Goal: Find specific page/section

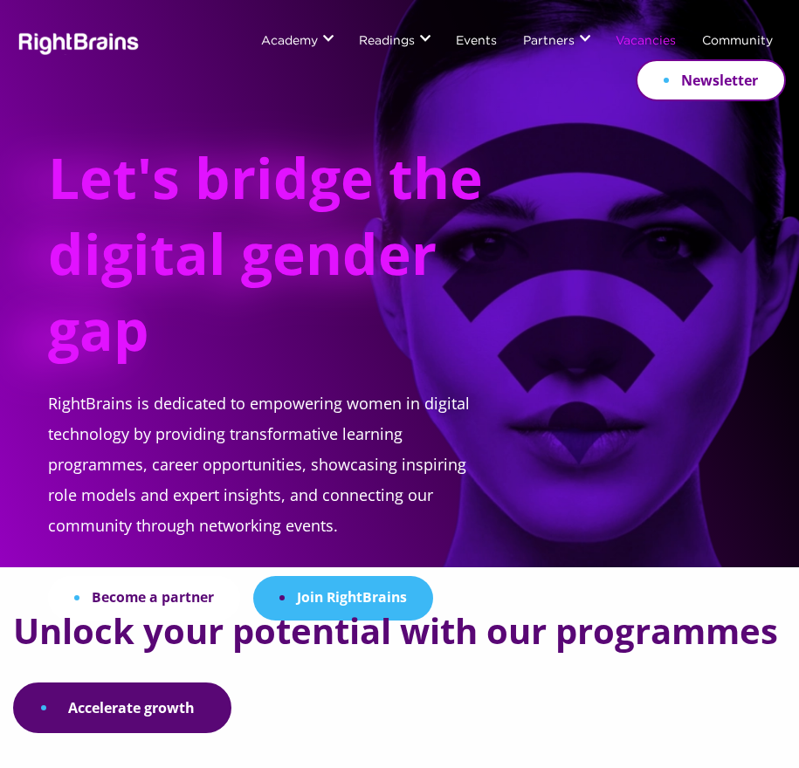
click at [623, 42] on link "Vacancies" at bounding box center [646, 42] width 60 height 14
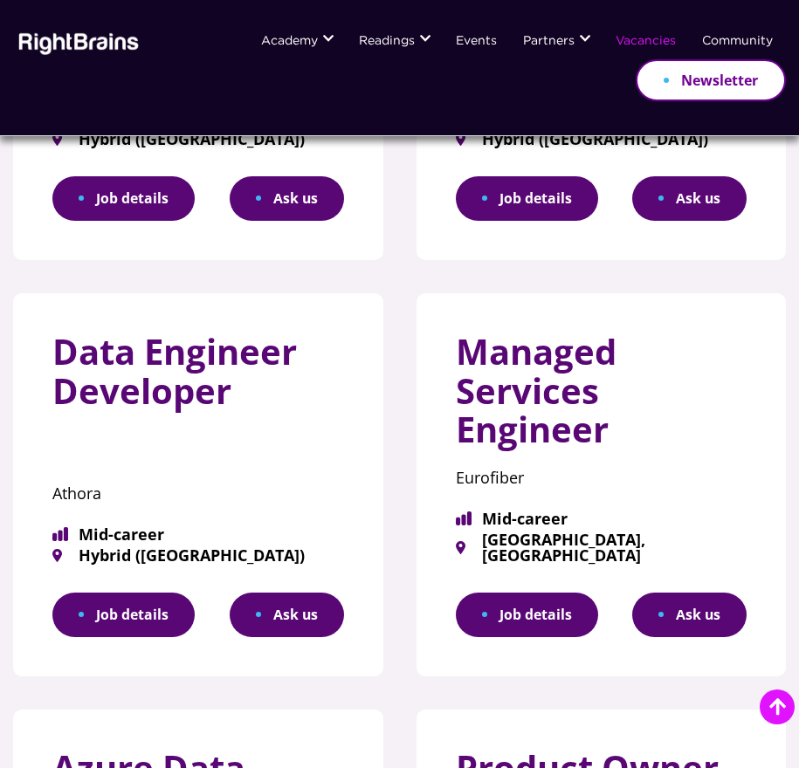
scroll to position [435, 0]
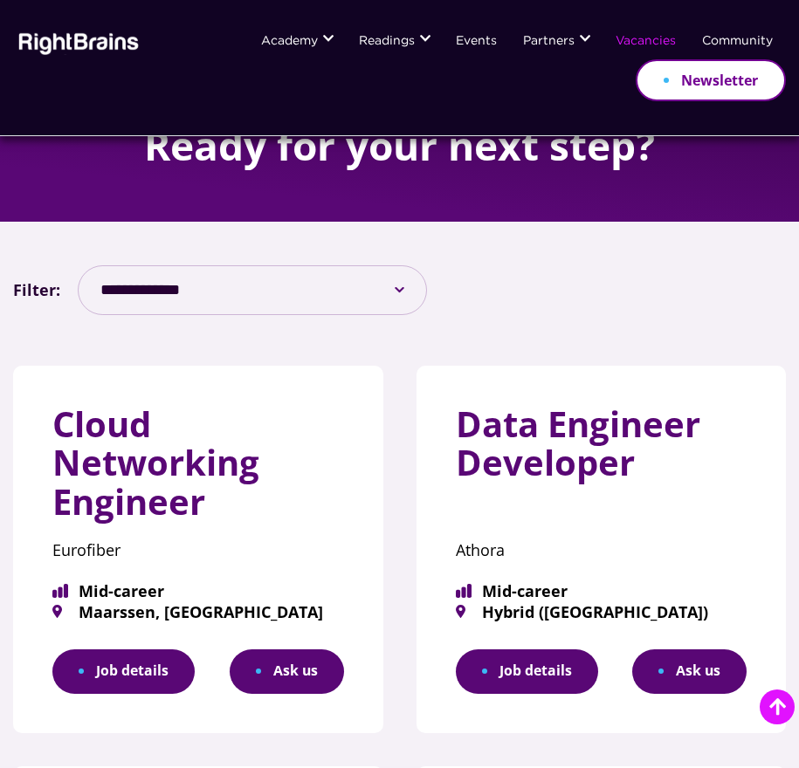
scroll to position [410, 0]
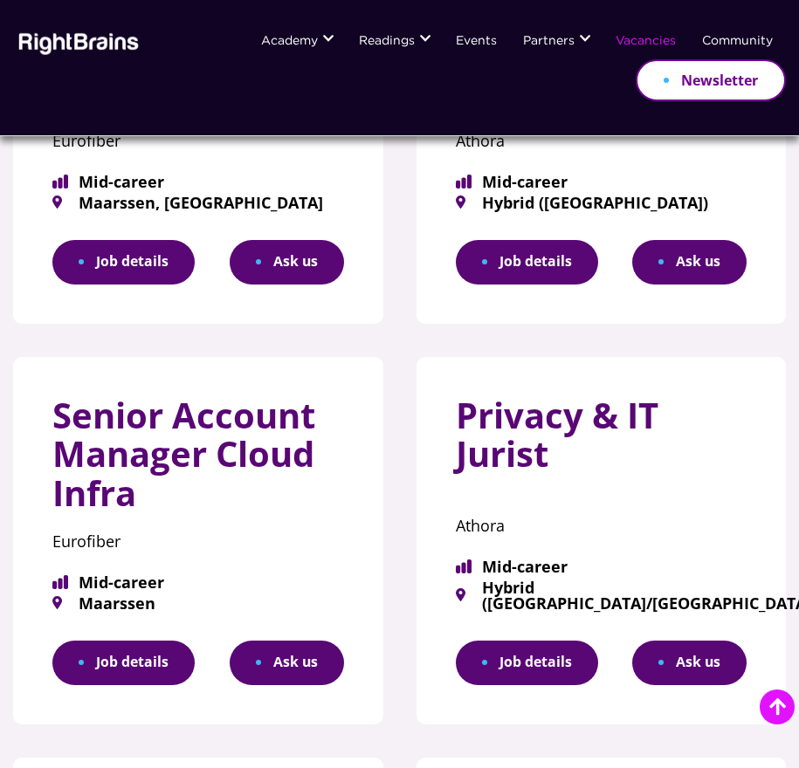
click at [160, 658] on link "Job details" at bounding box center [123, 663] width 142 height 45
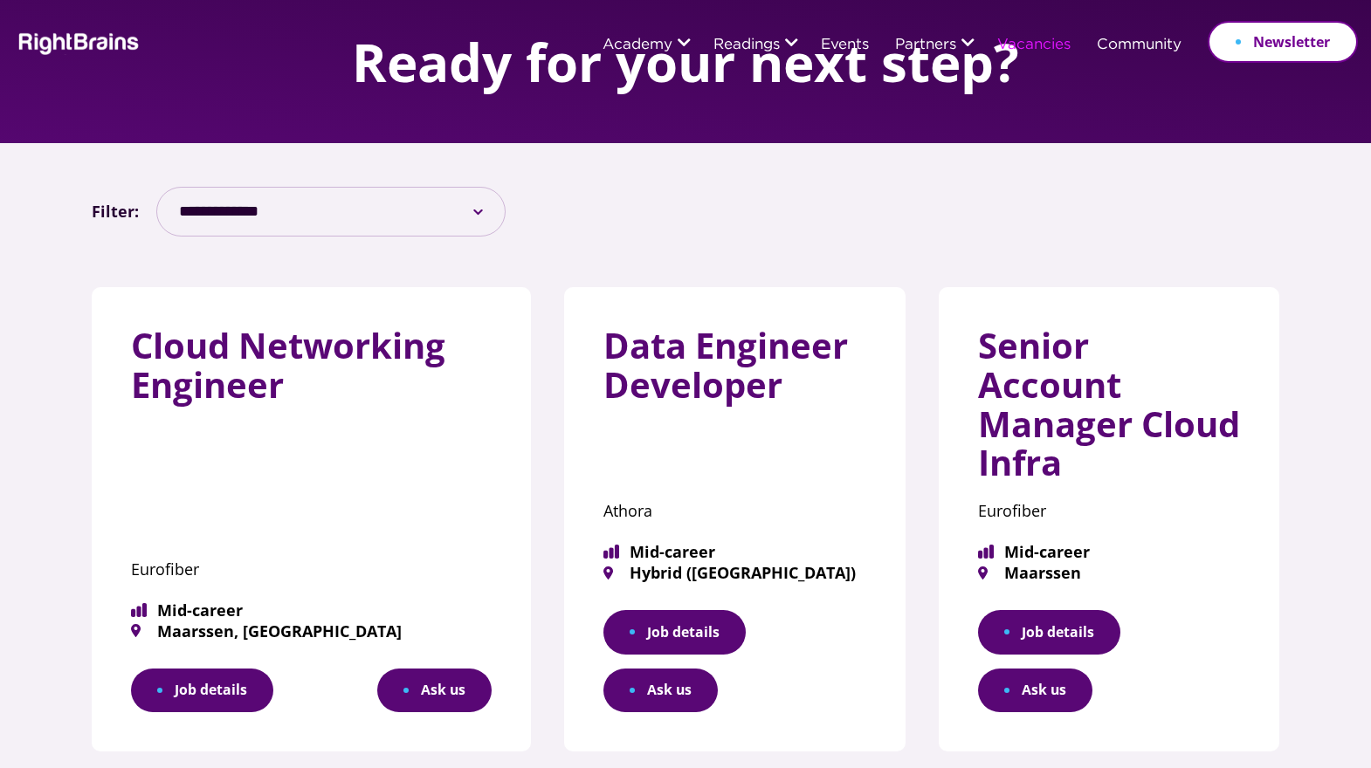
scroll to position [31, 0]
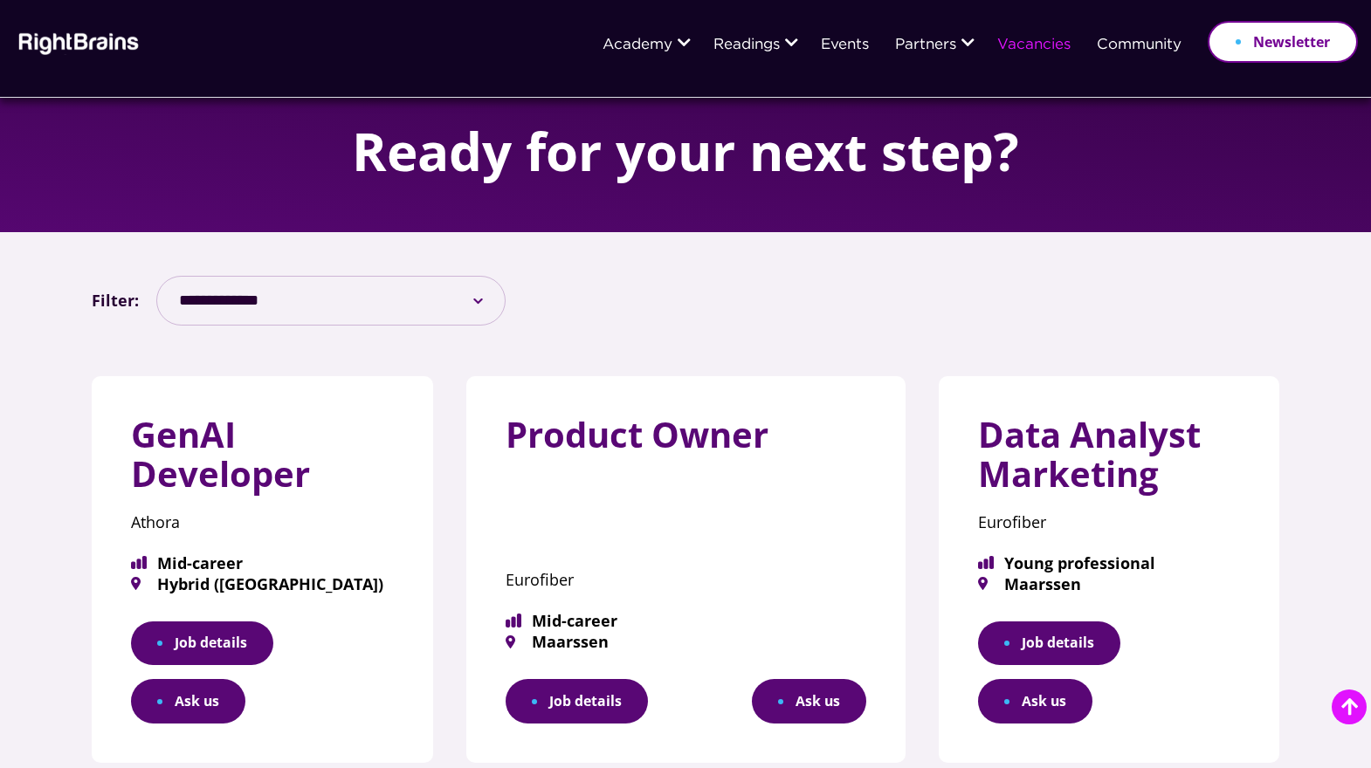
scroll to position [377, 0]
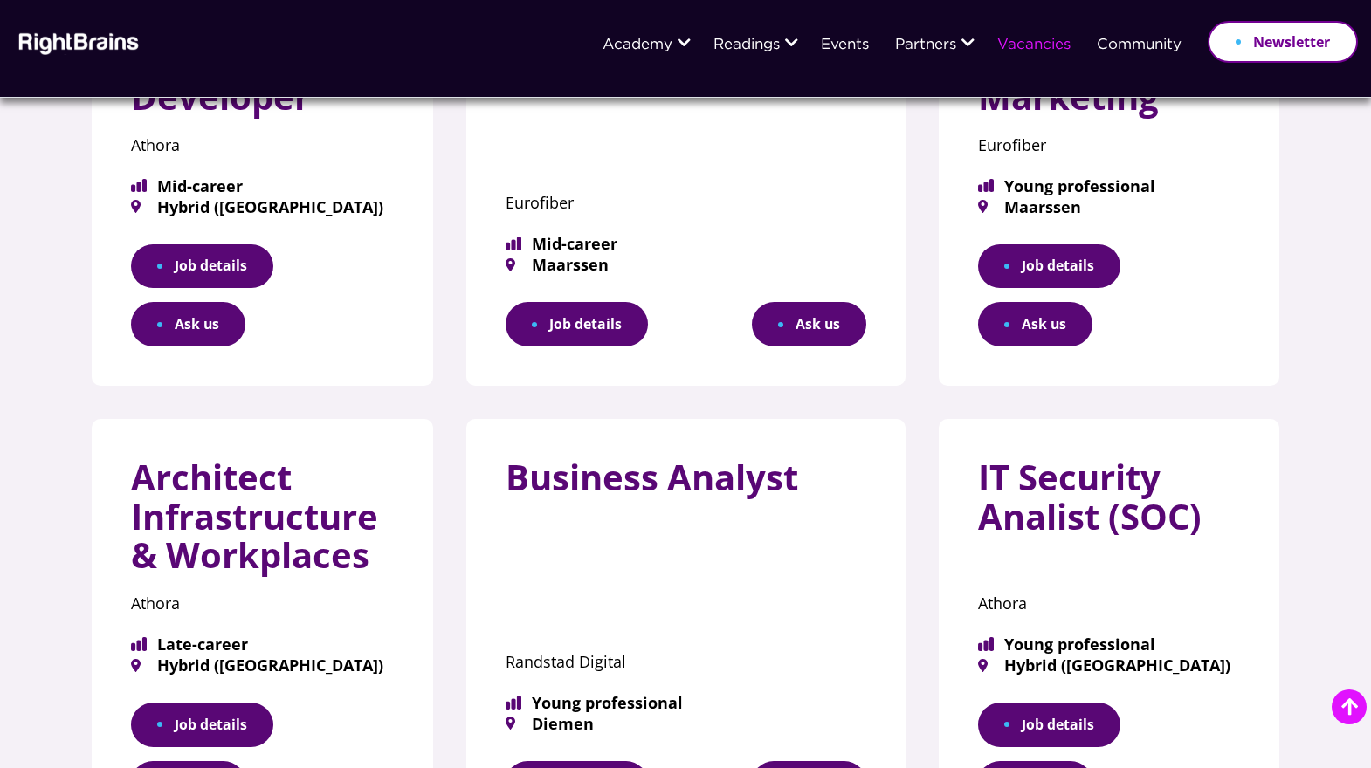
click at [1017, 271] on link "Job details" at bounding box center [1049, 267] width 142 height 45
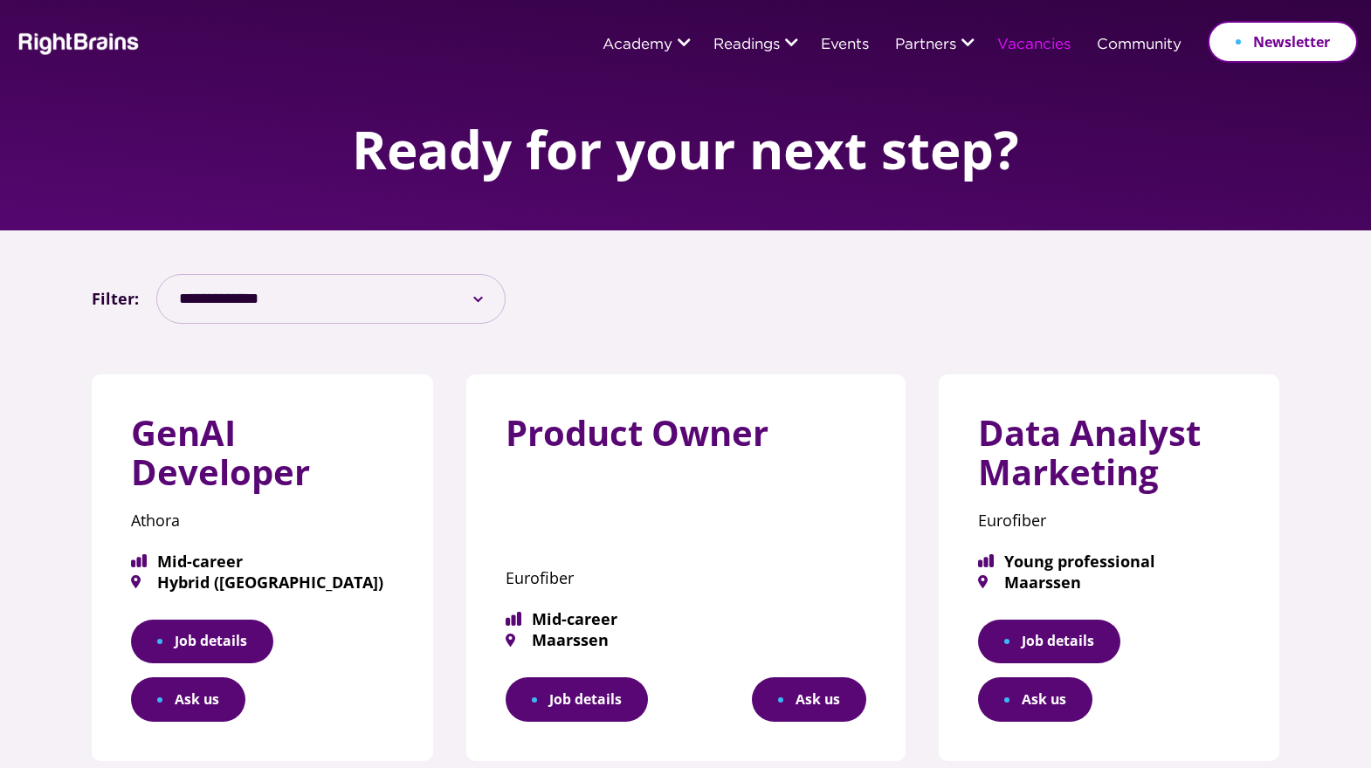
scroll to position [0, 0]
